Goal: Task Accomplishment & Management: Complete application form

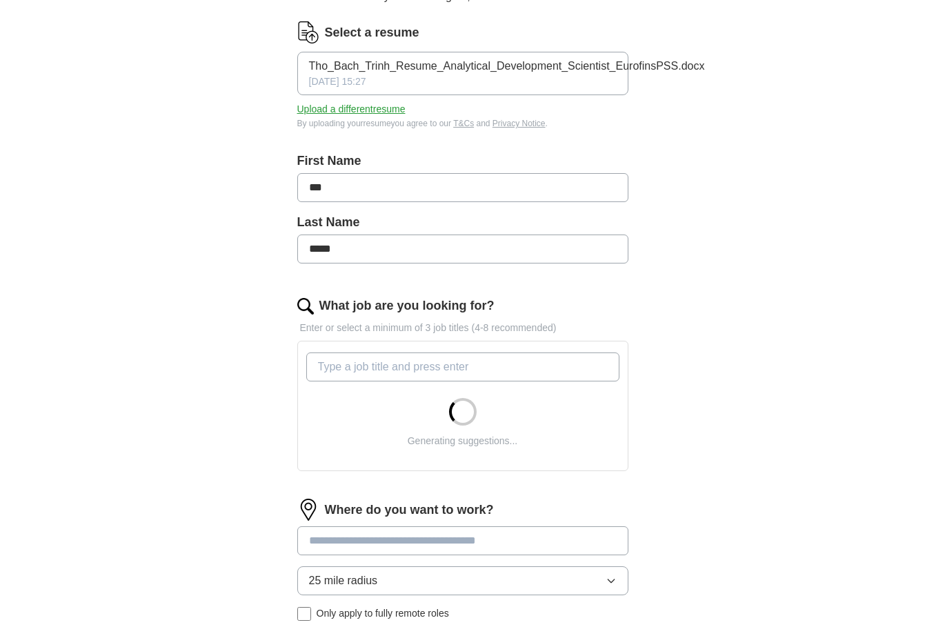
scroll to position [179, 0]
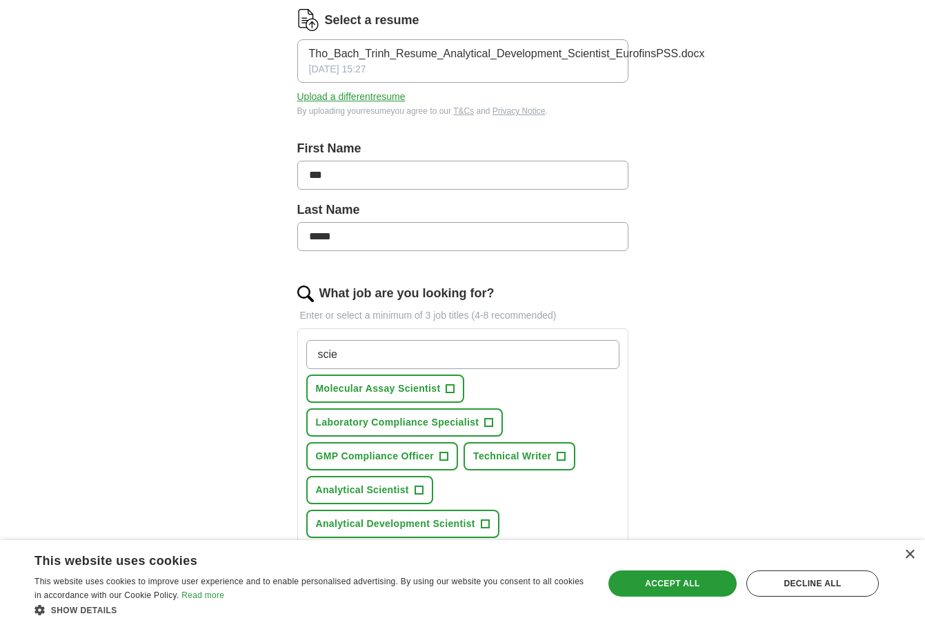
click at [454, 386] on span "+" at bounding box center [450, 388] width 8 height 11
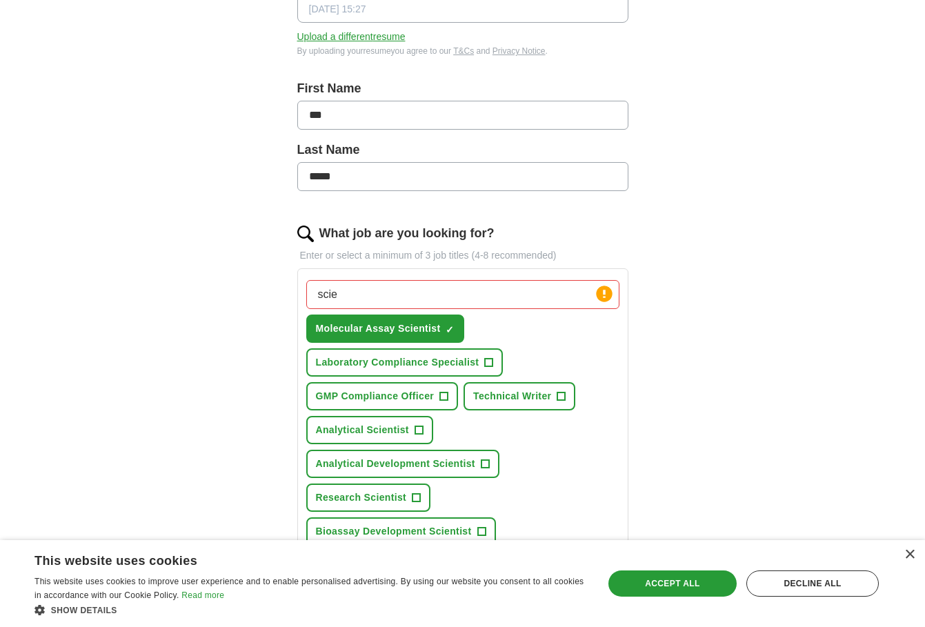
scroll to position [266, 0]
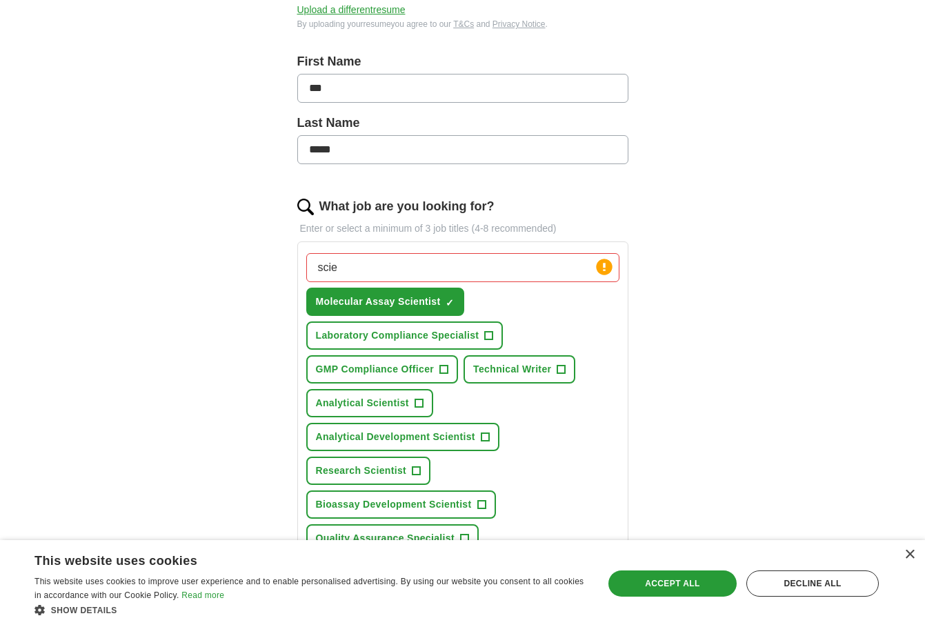
click at [411, 404] on button "Analytical Scientist +" at bounding box center [369, 403] width 127 height 28
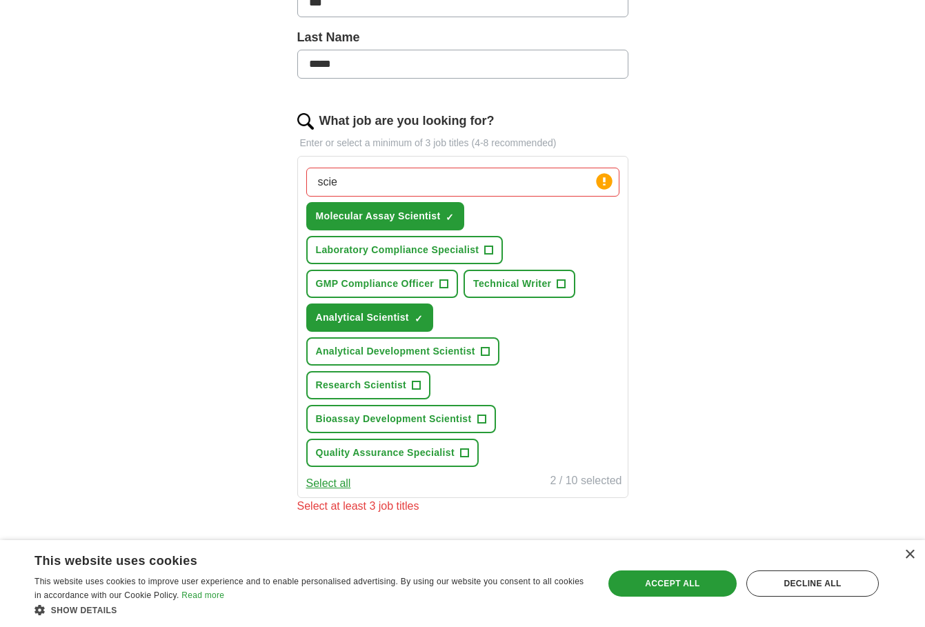
scroll to position [354, 0]
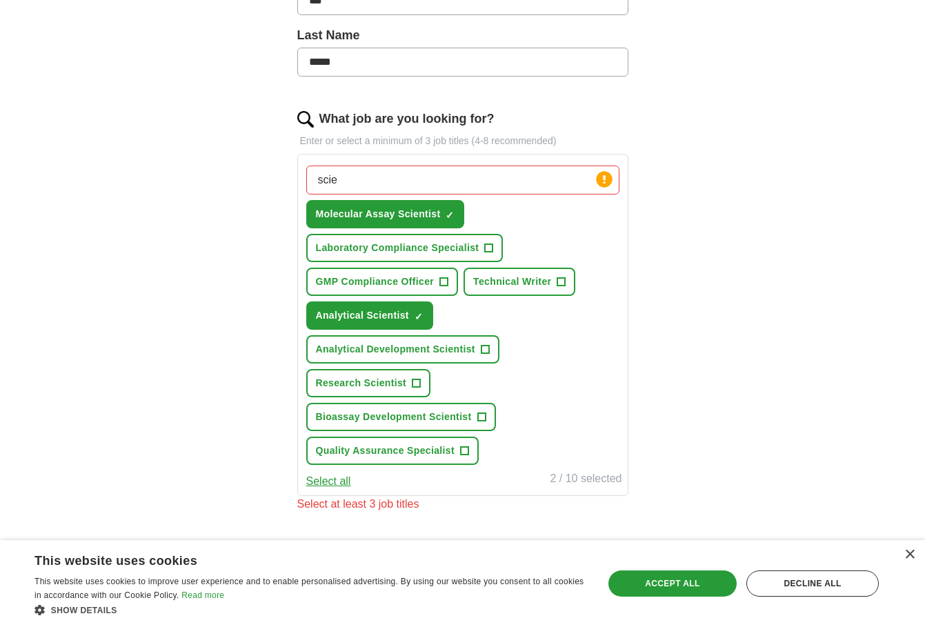
click at [371, 376] on span "Research Scientist" at bounding box center [361, 383] width 91 height 14
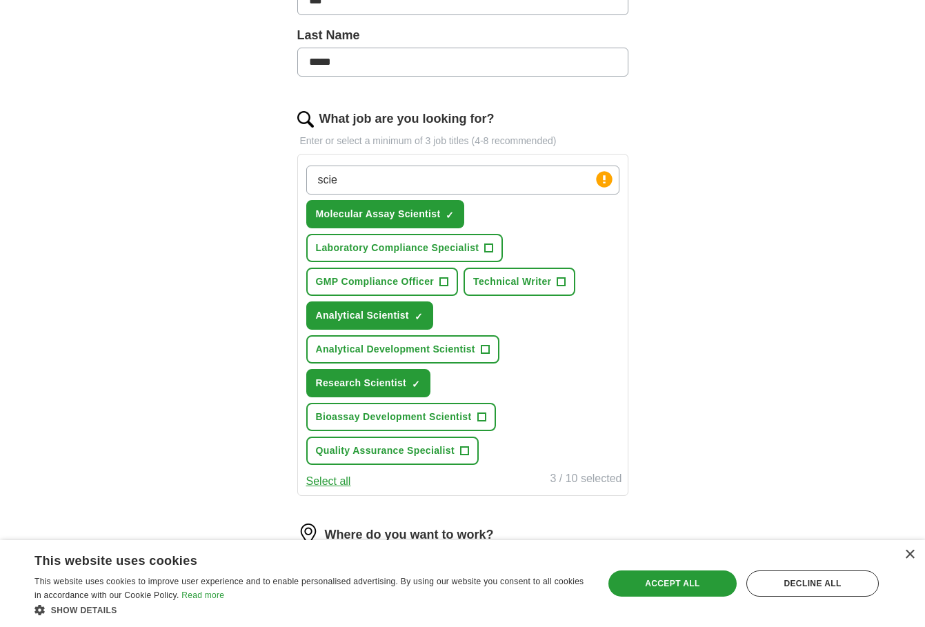
drag, startPoint x: 358, startPoint y: 179, endPoint x: 295, endPoint y: 179, distance: 62.8
click at [295, 179] on div "Let ApplyIQ do the hard work of searching and applying for jobs. Just tell us w…" at bounding box center [462, 279] width 441 height 1029
type input "research assistant"
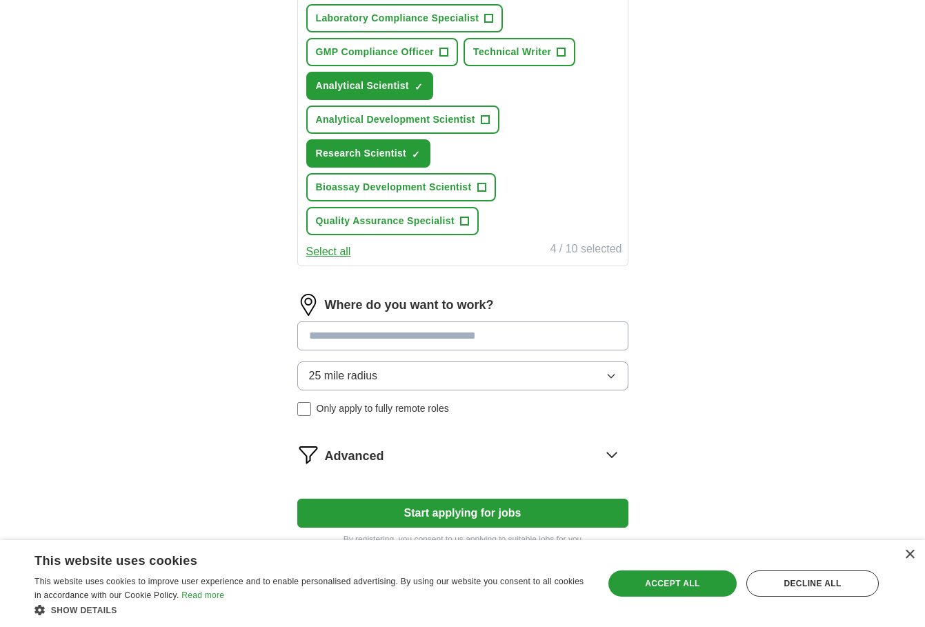
scroll to position [596, 0]
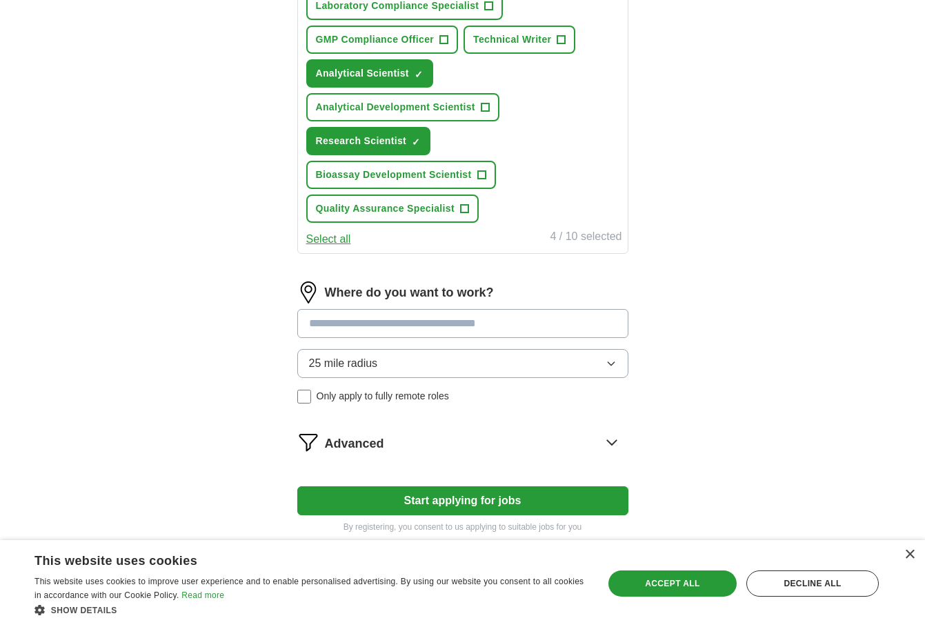
click at [476, 328] on input at bounding box center [462, 323] width 331 height 29
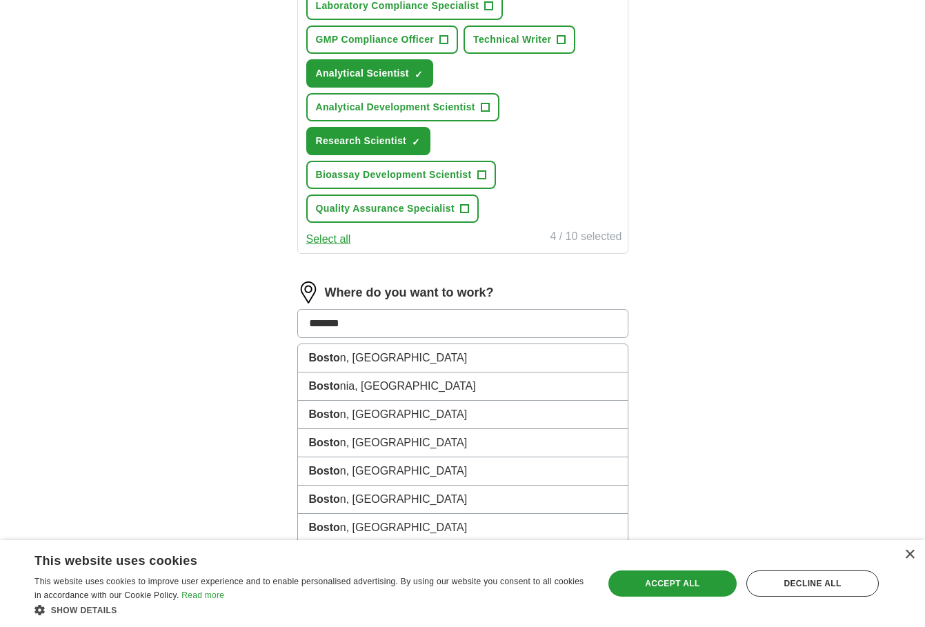
type input "*******"
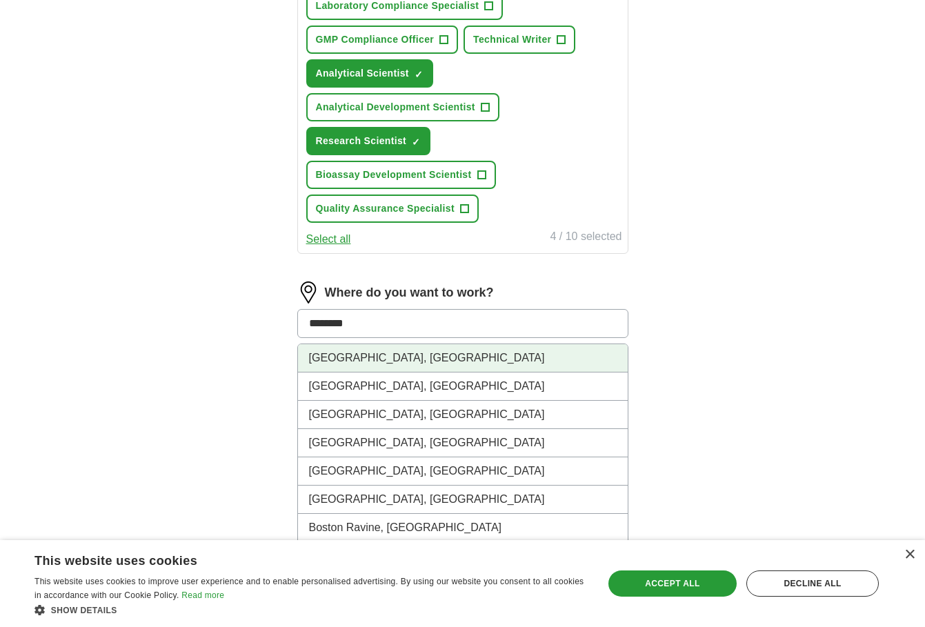
click at [390, 365] on li "[GEOGRAPHIC_DATA], [GEOGRAPHIC_DATA]" at bounding box center [463, 358] width 330 height 28
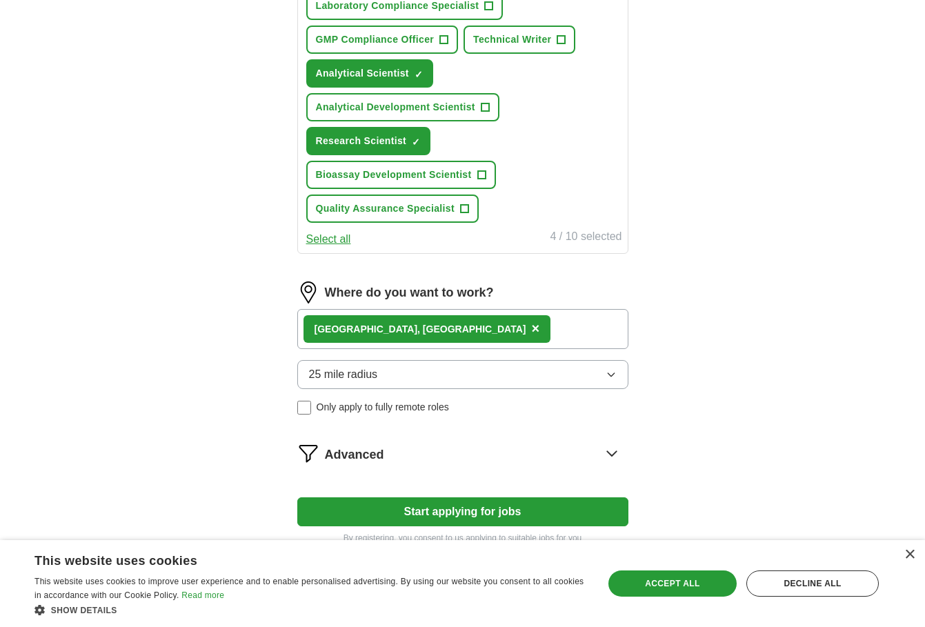
click at [375, 372] on span "25 mile radius" at bounding box center [343, 374] width 69 height 17
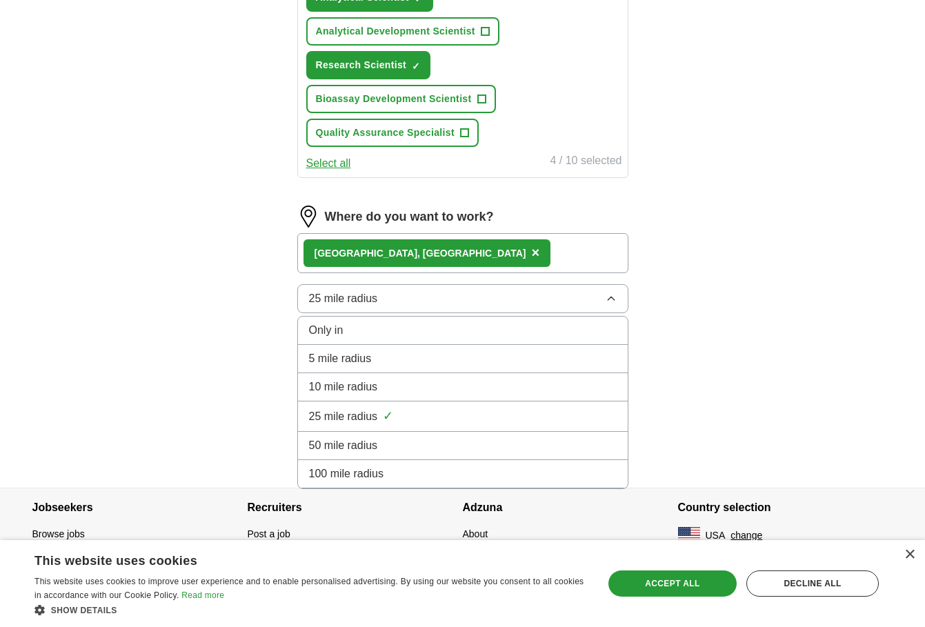
scroll to position [672, 0]
click at [336, 468] on span "100 mile radius" at bounding box center [346, 474] width 75 height 17
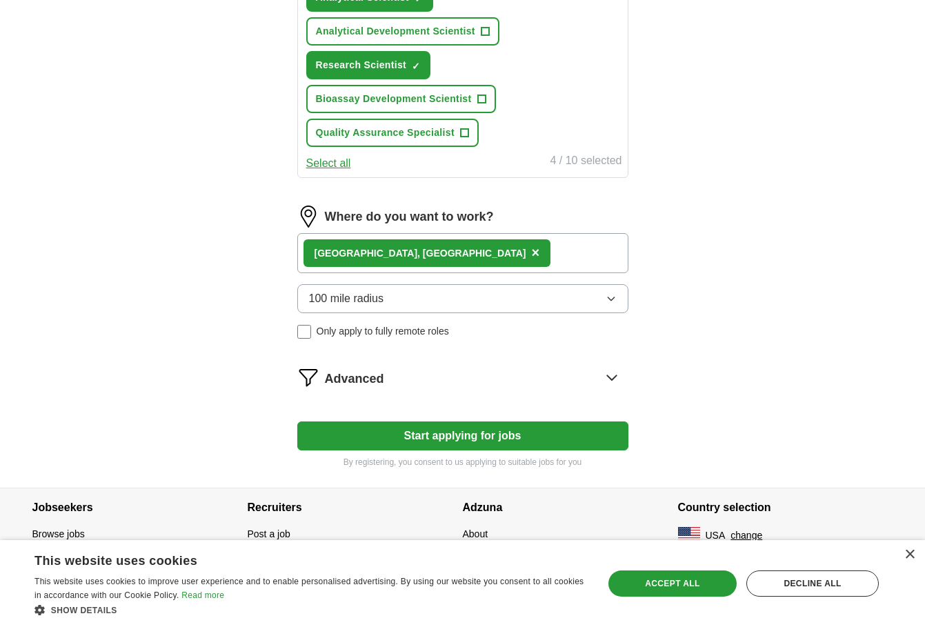
click at [395, 377] on div "Advanced" at bounding box center [476, 377] width 303 height 22
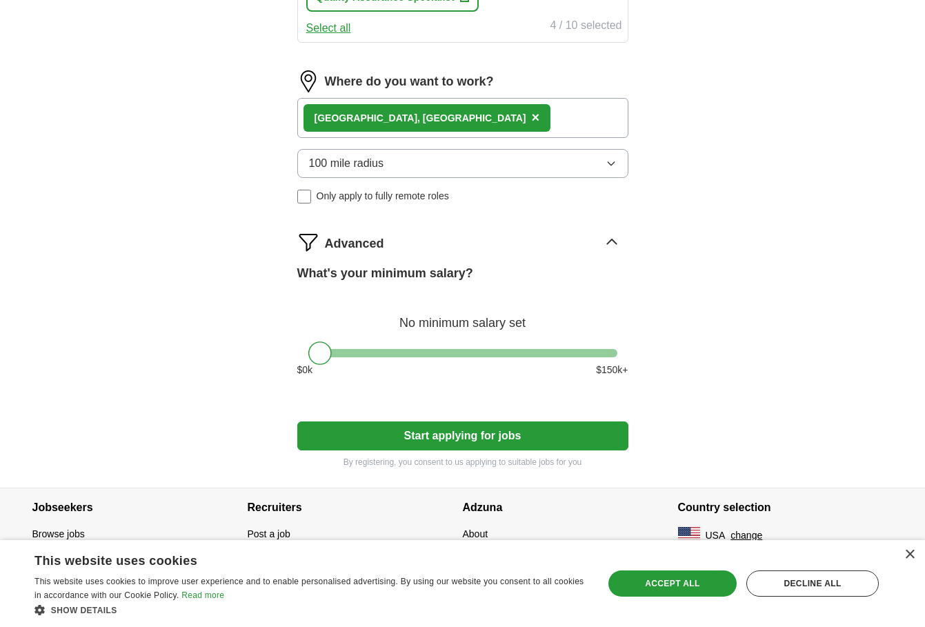
scroll to position [807, 0]
click at [348, 352] on div at bounding box center [462, 353] width 309 height 8
click at [326, 352] on div at bounding box center [462, 353] width 309 height 8
click at [334, 352] on div at bounding box center [326, 352] width 23 height 23
click at [340, 354] on div at bounding box center [462, 353] width 309 height 8
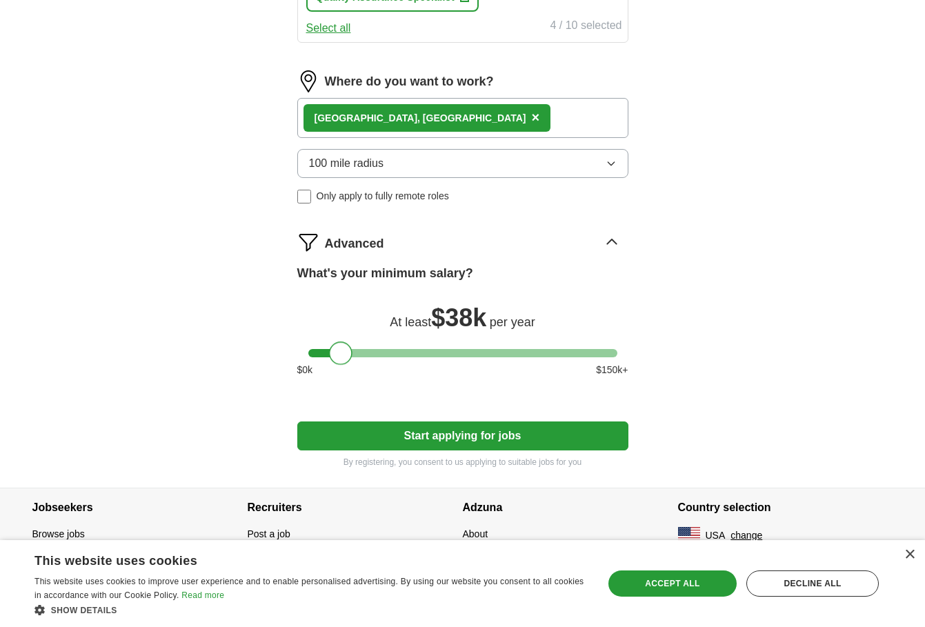
click at [347, 355] on div at bounding box center [340, 352] width 23 height 23
click at [353, 356] on div at bounding box center [462, 353] width 309 height 8
click at [343, 356] on div at bounding box center [345, 352] width 23 height 23
click at [439, 435] on button "Start applying for jobs" at bounding box center [462, 435] width 331 height 29
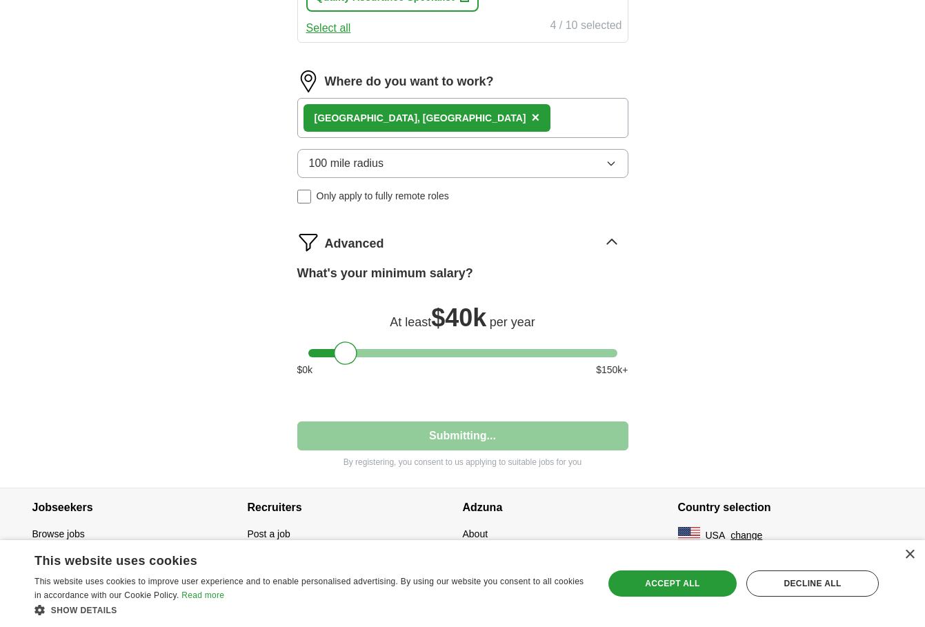
select select "**"
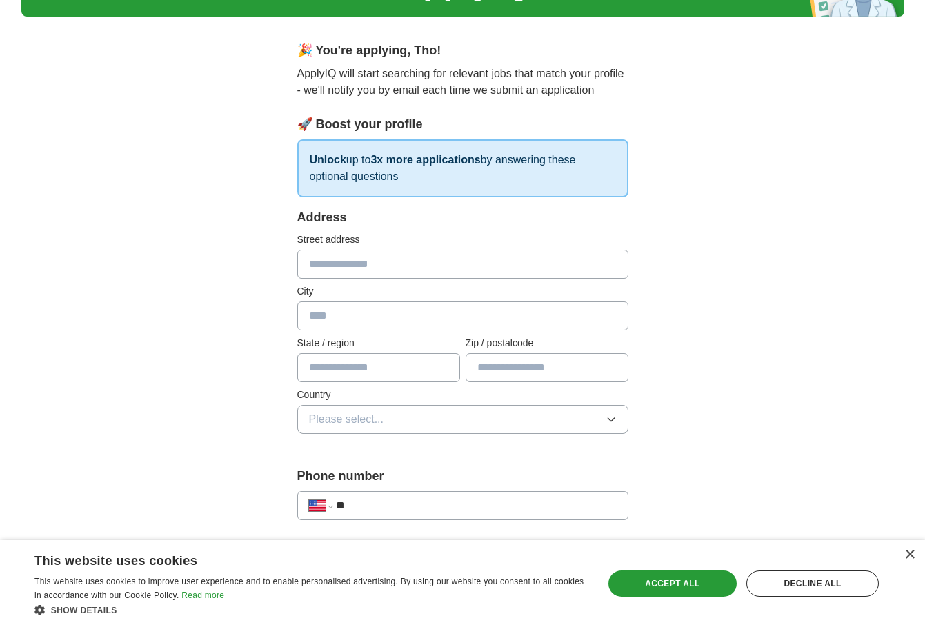
scroll to position [105, 0]
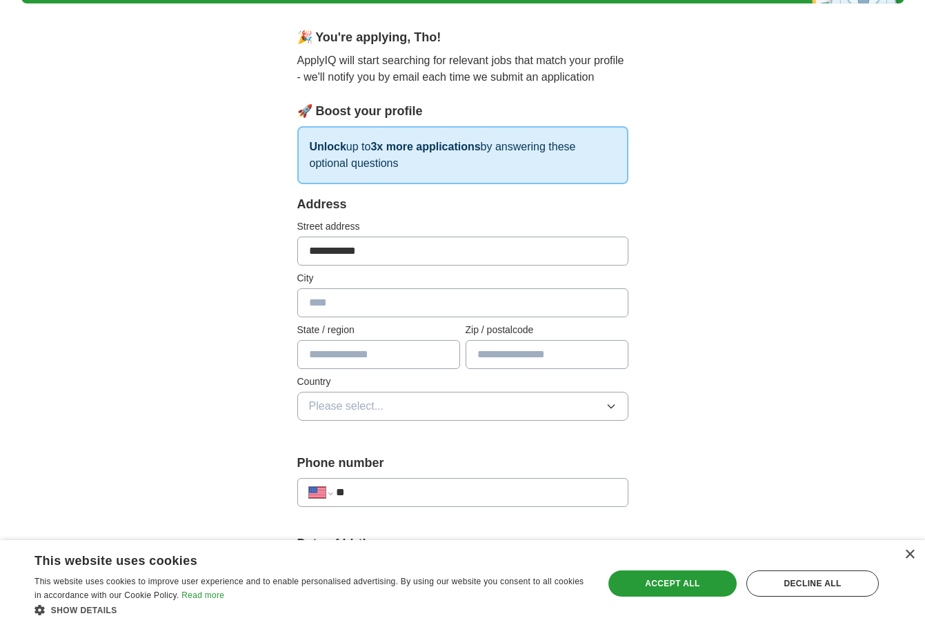
type input "**********"
type input "**"
type input "*****"
click at [470, 406] on button "Please select..." at bounding box center [462, 406] width 331 height 29
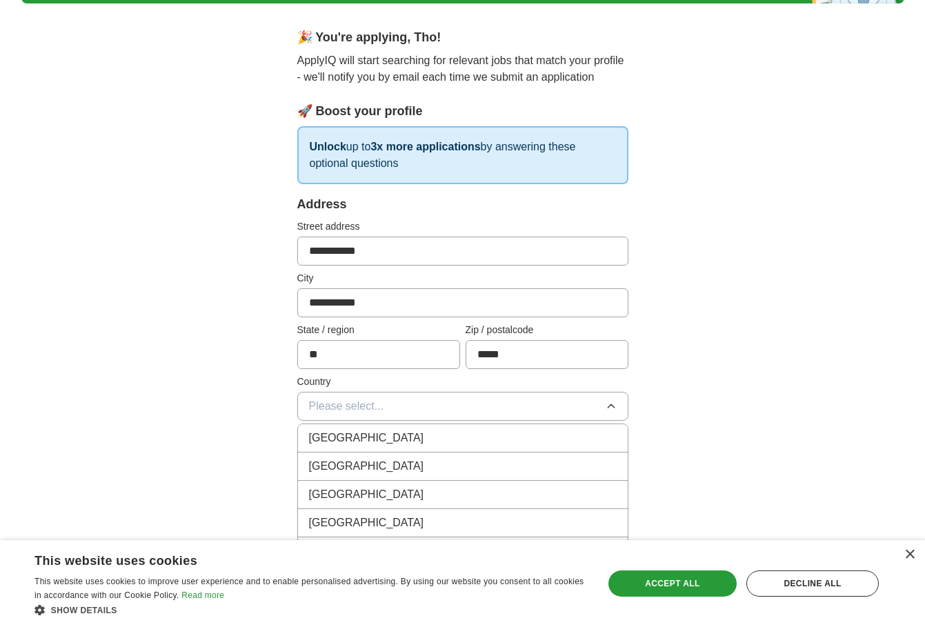
click at [380, 460] on div "United States" at bounding box center [463, 466] width 308 height 17
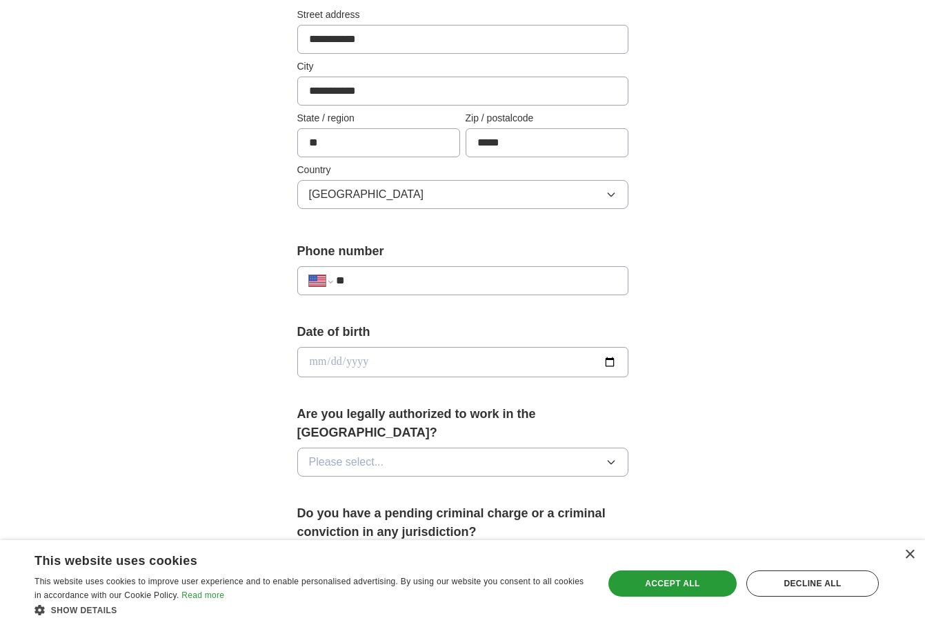
scroll to position [321, 0]
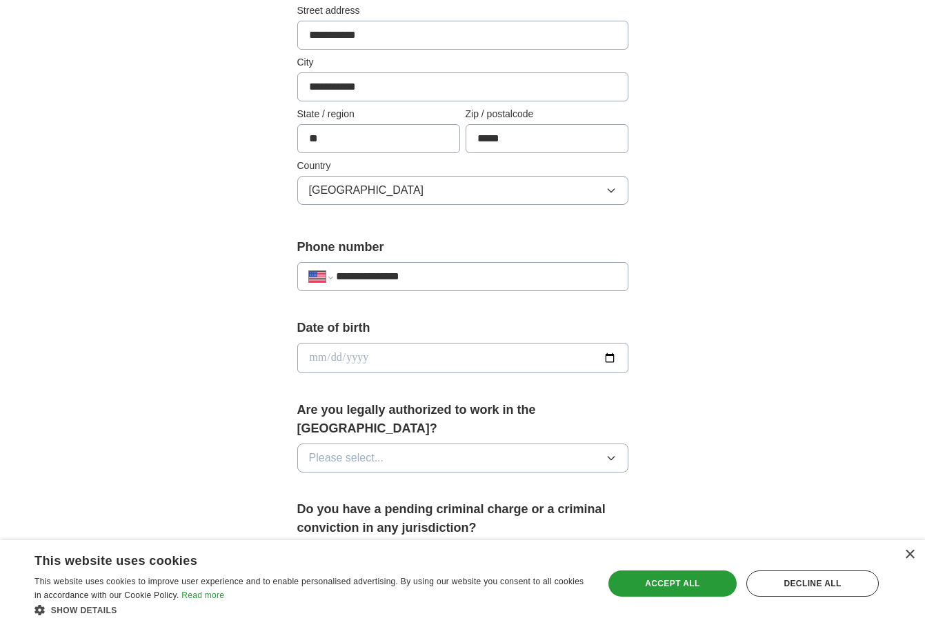
type input "**********"
click at [314, 357] on input "date" at bounding box center [462, 358] width 331 height 30
type input "**********"
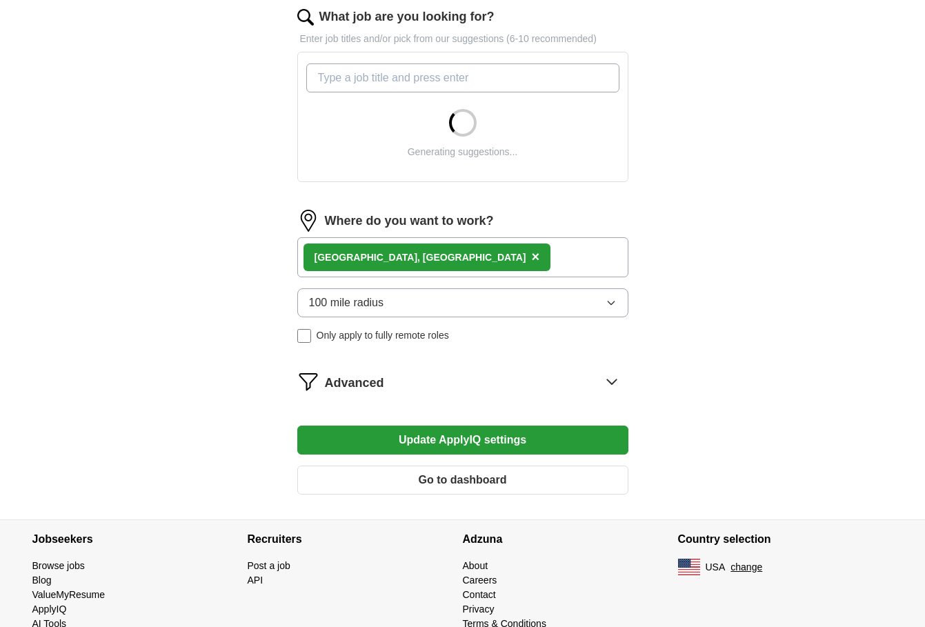
scroll to position [459, 0]
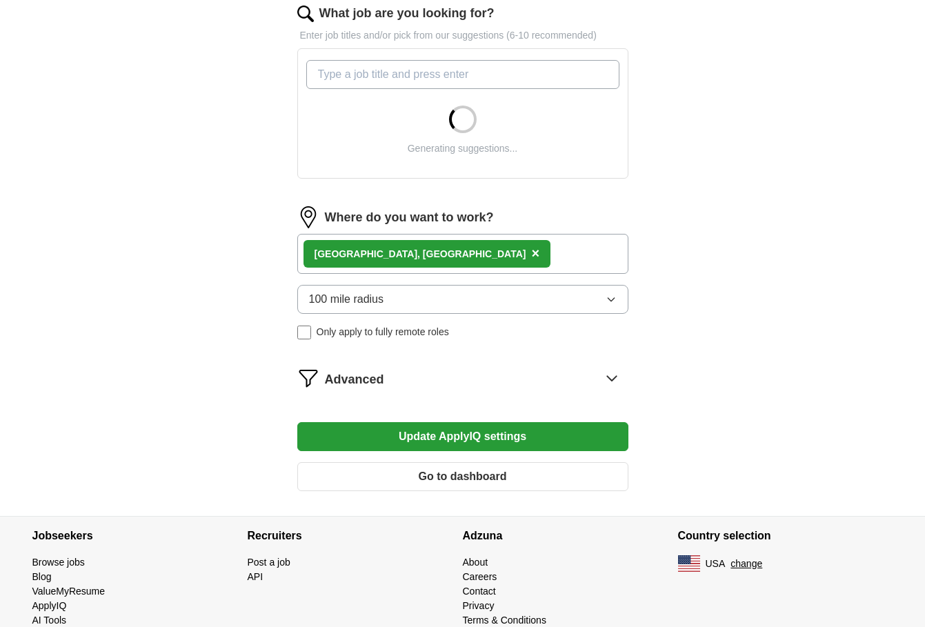
click at [530, 375] on div "Advanced" at bounding box center [476, 378] width 303 height 22
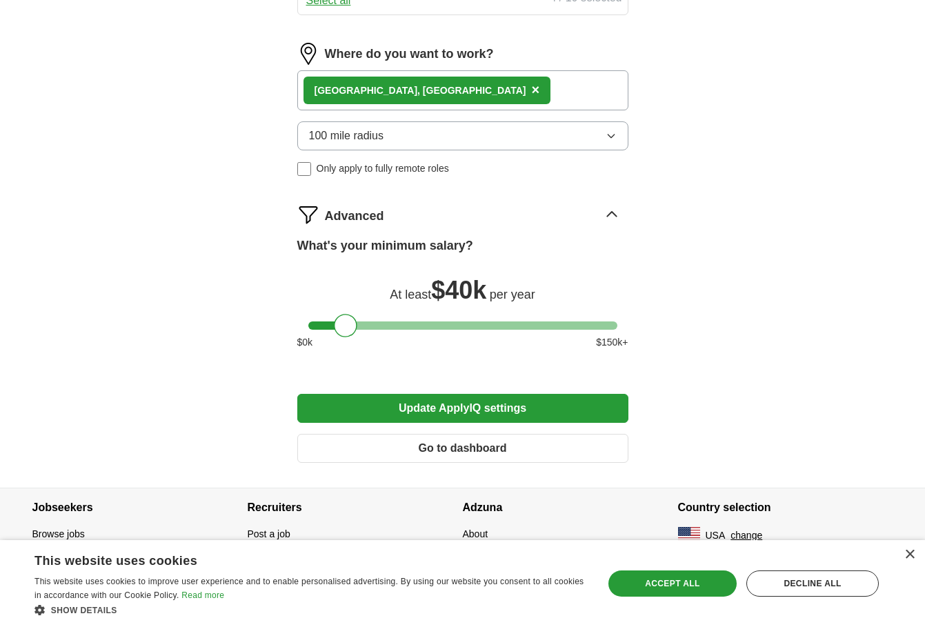
scroll to position [835, 0]
click at [450, 450] on button "Go to dashboard" at bounding box center [462, 448] width 331 height 29
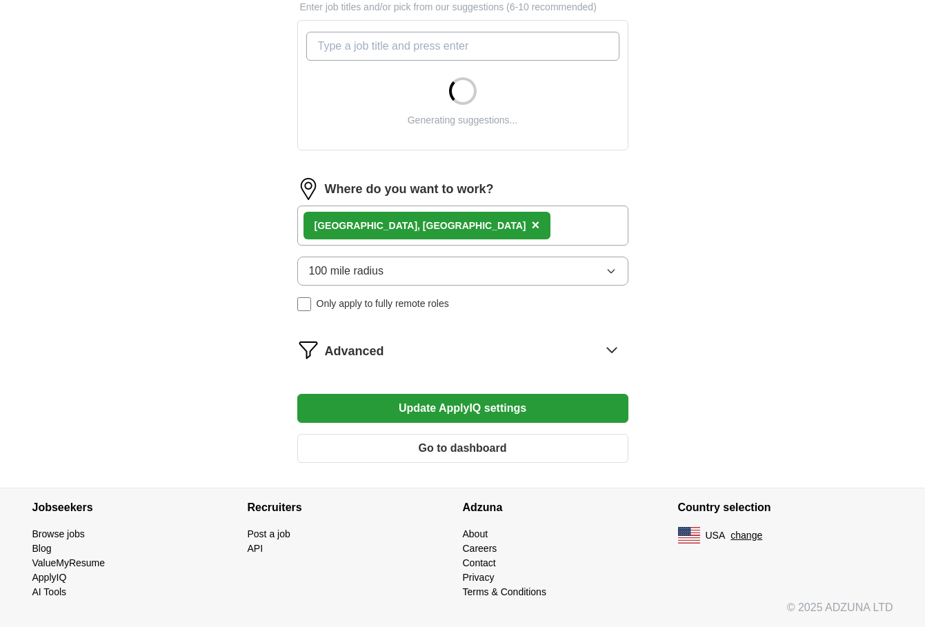
scroll to position [488, 0]
click at [521, 415] on button "Update ApplyIQ settings" at bounding box center [462, 408] width 331 height 29
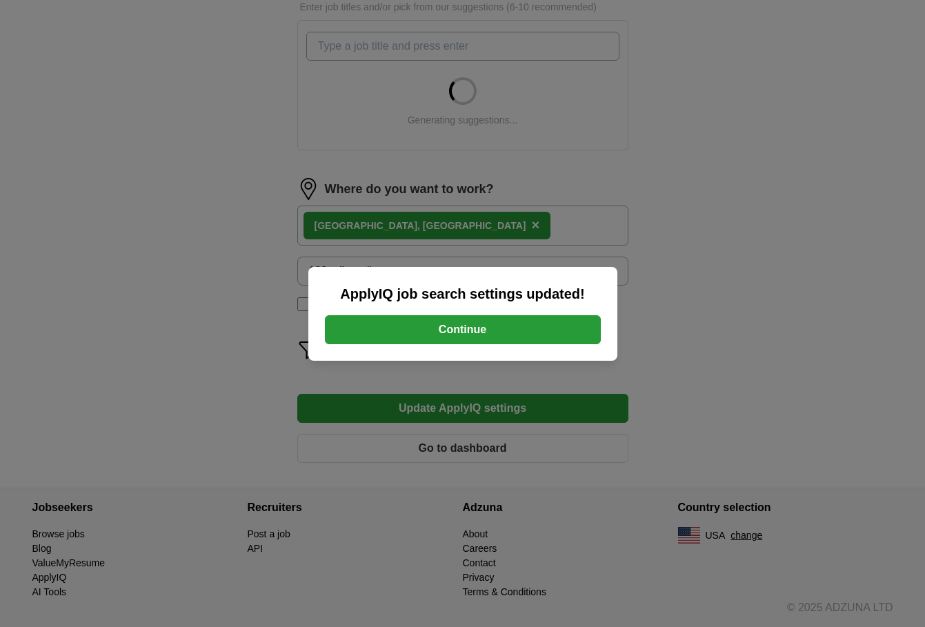
click at [477, 328] on button "Continue" at bounding box center [463, 329] width 276 height 29
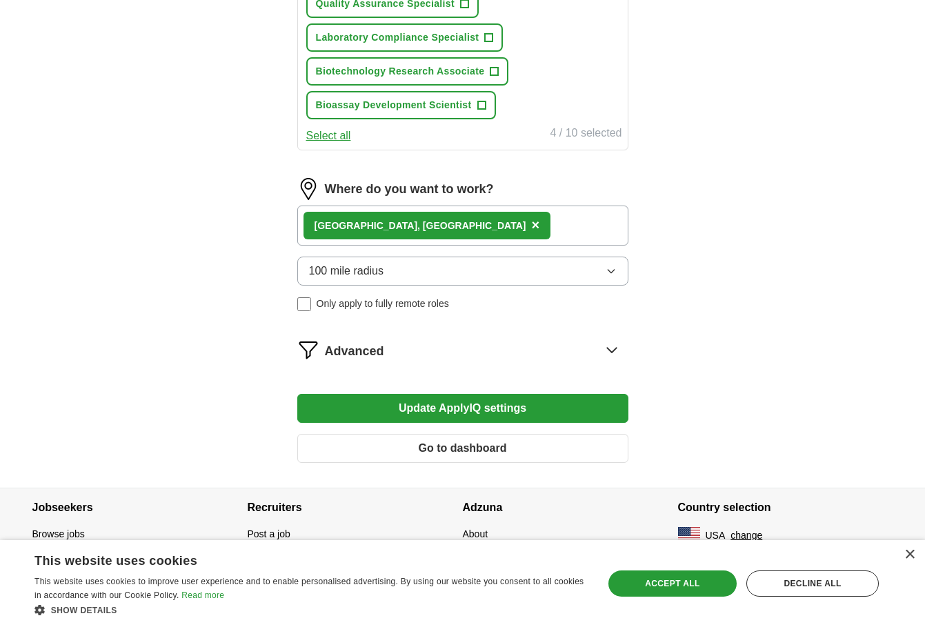
scroll to position [699, 0]
click at [450, 348] on div "Advanced" at bounding box center [476, 350] width 303 height 22
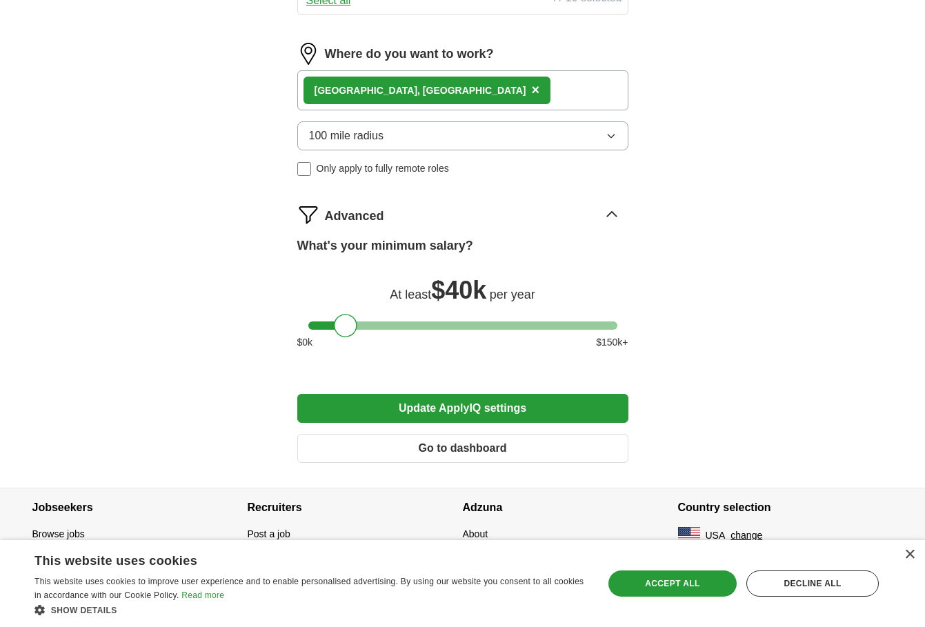
scroll to position [835, 0]
click at [419, 408] on button "Update ApplyIQ settings" at bounding box center [462, 408] width 331 height 29
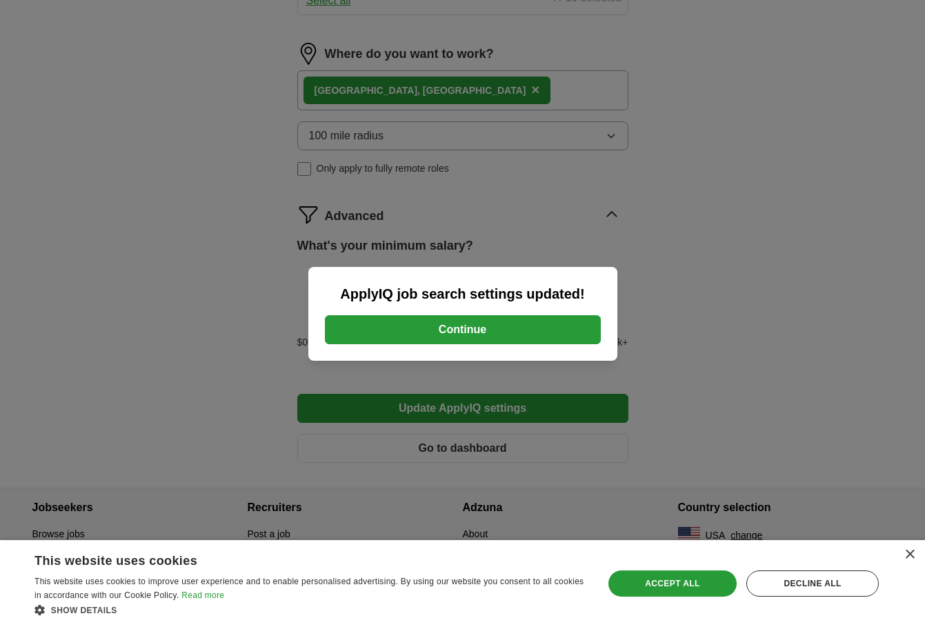
click at [457, 315] on button "Continue" at bounding box center [463, 329] width 276 height 29
